Goal: Register for event/course

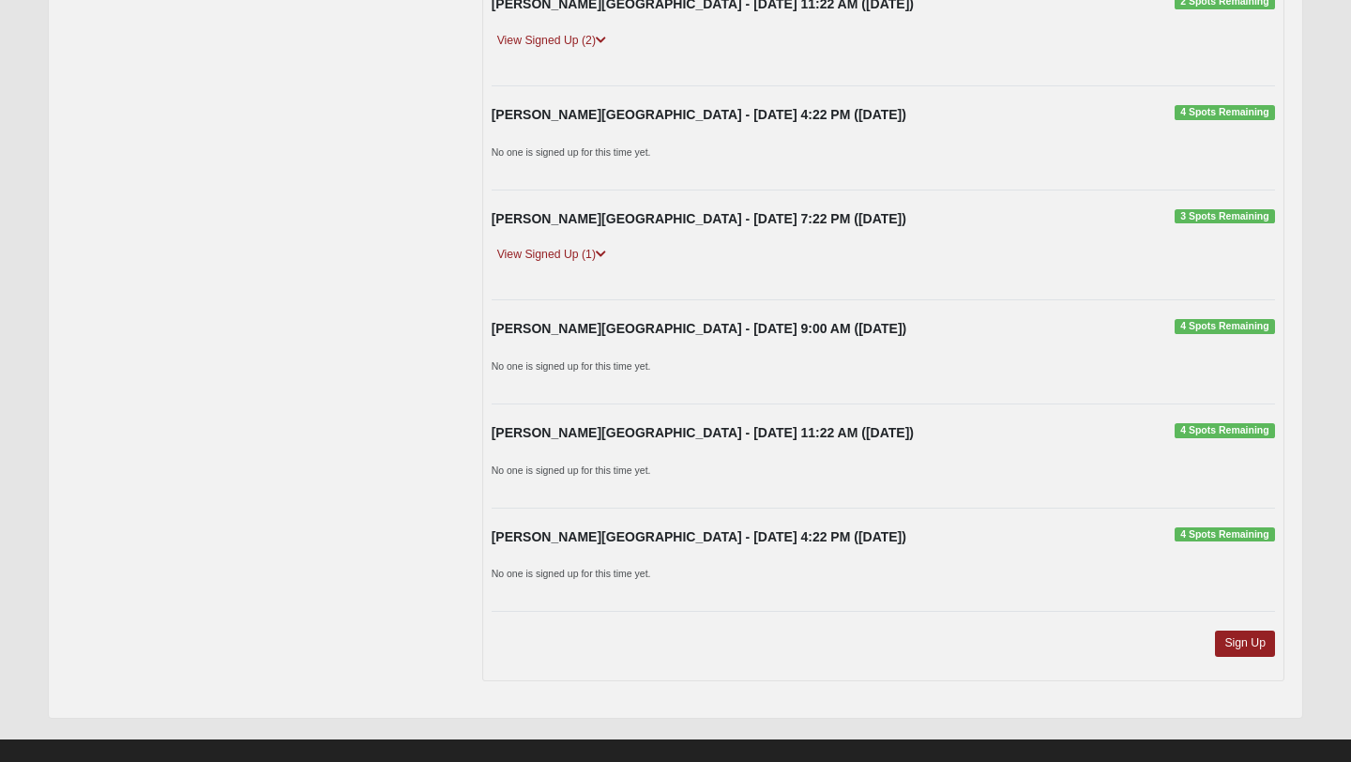
scroll to position [552, 0]
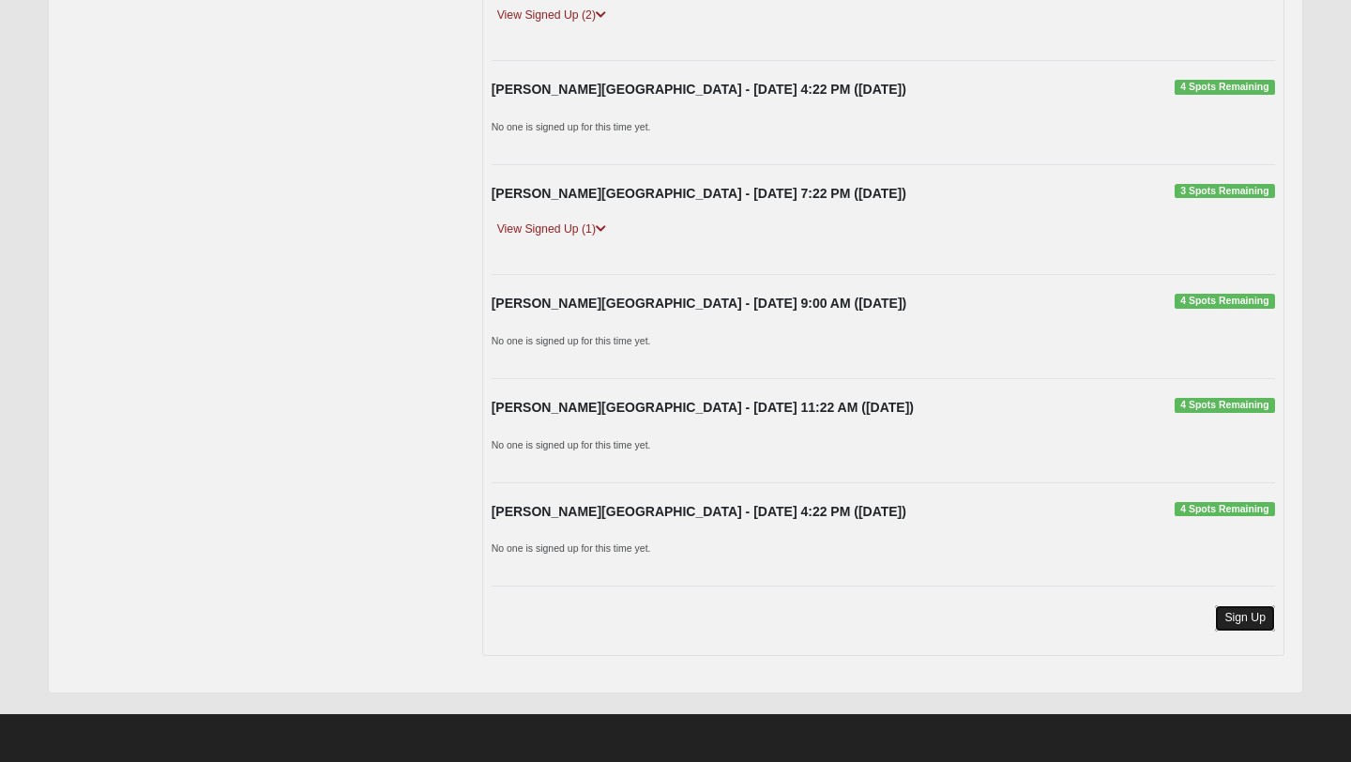
click at [1247, 609] on link "Sign Up" at bounding box center [1245, 617] width 60 height 25
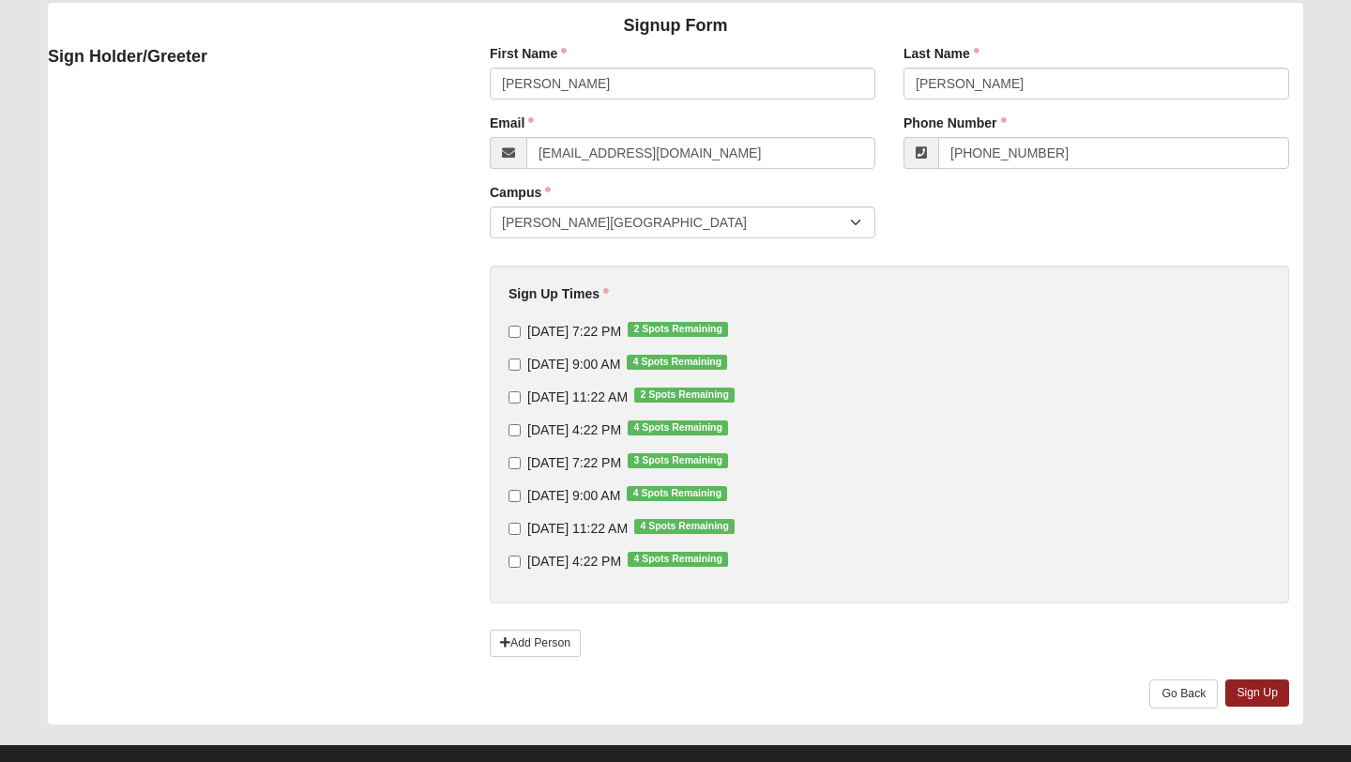
scroll to position [180, 0]
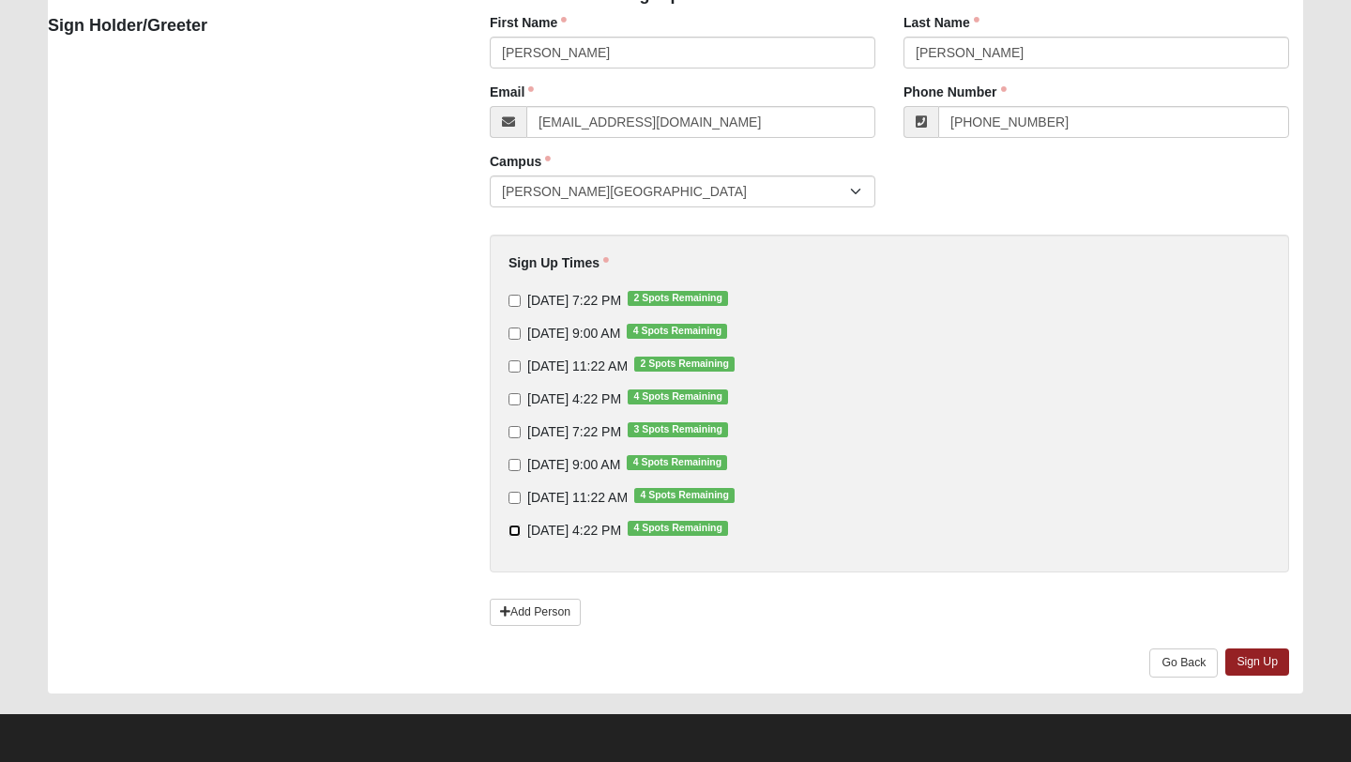
click at [515, 531] on input "[DATE] 4:22 PM 4 Spots Remaining" at bounding box center [514, 530] width 12 height 12
checkbox input "true"
click at [514, 397] on input "[DATE] 4:22 PM 4 Spots Remaining" at bounding box center [514, 399] width 12 height 12
checkbox input "true"
click at [1251, 660] on link "Sign Up" at bounding box center [1257, 661] width 64 height 27
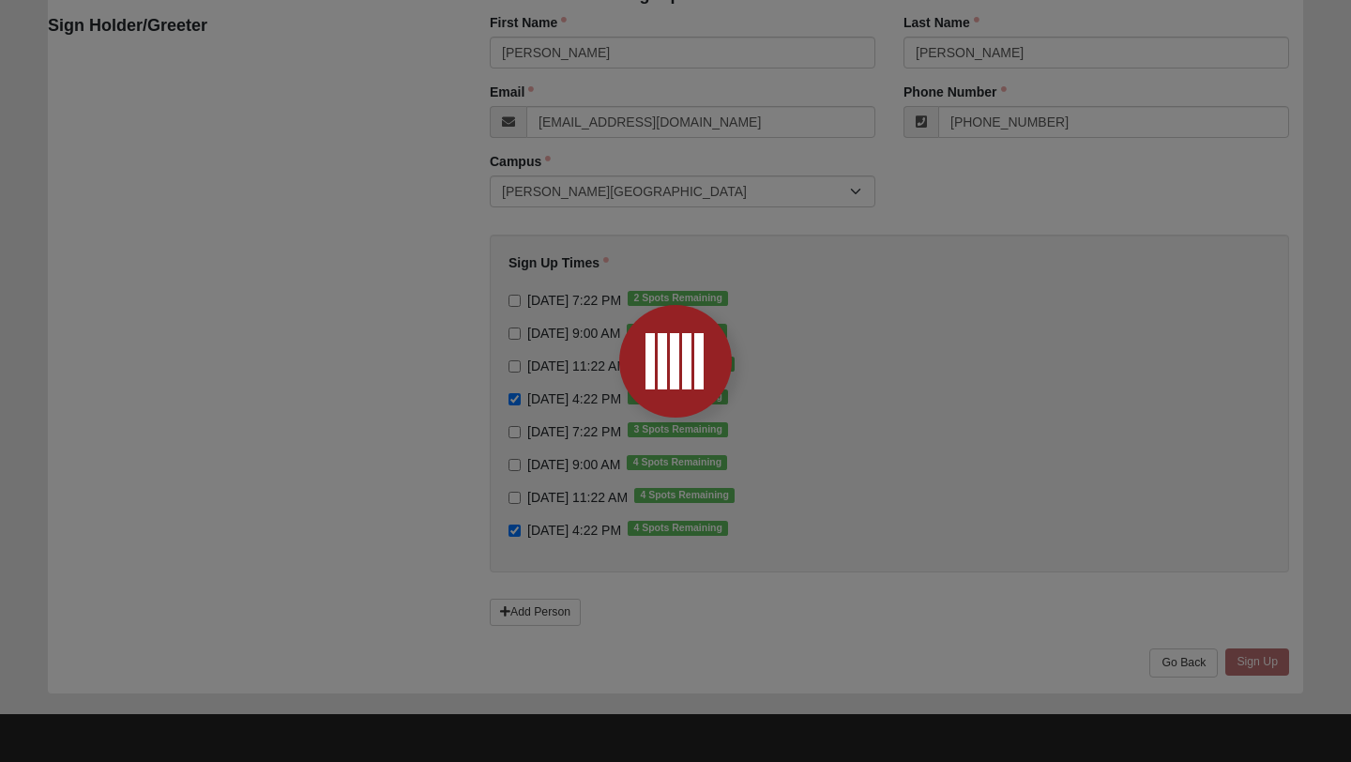
scroll to position [0, 0]
